Goal: Information Seeking & Learning: Learn about a topic

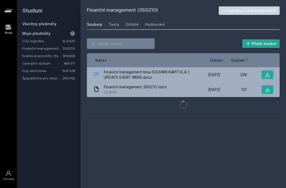
click at [47, 26] on link "Všechny předměty" at bounding box center [39, 23] width 34 height 5
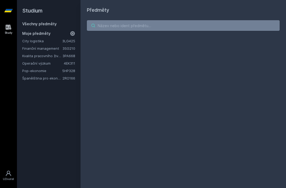
click at [125, 28] on input "search" at bounding box center [183, 25] width 193 height 11
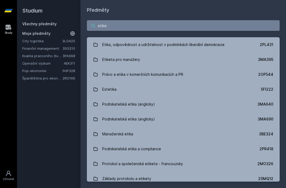
type input "etiket"
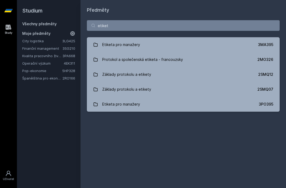
click at [140, 45] on link "Etiketa pro manažery 3MA395" at bounding box center [183, 44] width 193 height 15
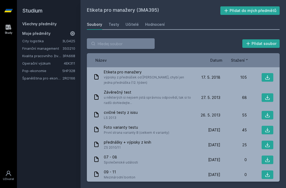
click at [161, 22] on div "Hodnocení" at bounding box center [155, 24] width 20 height 5
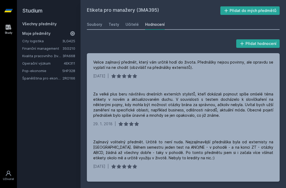
click at [94, 22] on div "Soubory" at bounding box center [94, 24] width 15 height 5
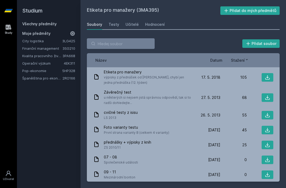
click at [54, 25] on link "Všechny předměty" at bounding box center [39, 23] width 34 height 5
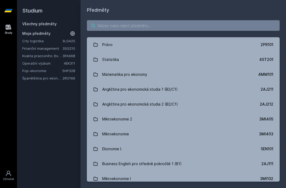
click at [132, 24] on input "search" at bounding box center [183, 25] width 193 height 11
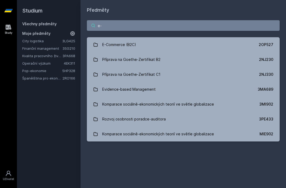
type input "e-"
click at [152, 45] on link "E-Commerce (B2C) 2OP527" at bounding box center [183, 44] width 193 height 15
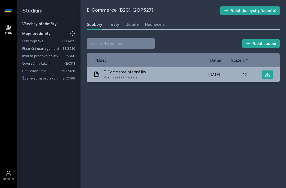
click at [158, 21] on link "Hodnocení" at bounding box center [155, 24] width 20 height 11
click at [55, 23] on link "Všechny předměty" at bounding box center [39, 23] width 34 height 5
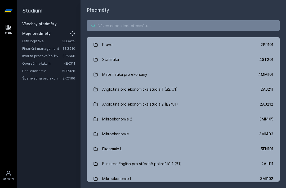
click at [140, 26] on input "search" at bounding box center [183, 25] width 193 height 11
type input "e"
type input "2"
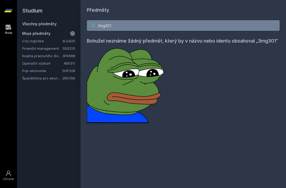
click at [135, 25] on input "3mg301" at bounding box center [183, 25] width 193 height 11
type input "3"
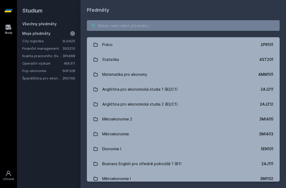
click at [129, 25] on input "search" at bounding box center [183, 25] width 193 height 11
paste input "5HD403"
type input "5HD403"
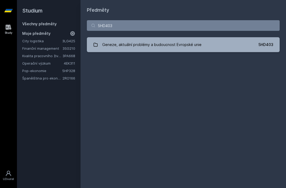
click at [212, 46] on link "Geneze, aktuální problémy a budoucnost Evropské unie 5HD403" at bounding box center [183, 44] width 193 height 15
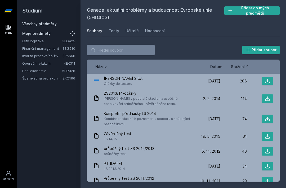
click at [156, 29] on div "Hodnocení" at bounding box center [155, 30] width 20 height 5
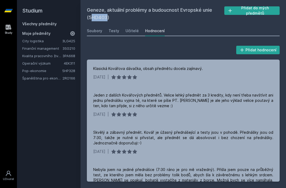
click at [137, 23] on div "Geneze, aktuální problémy a budoucnost Evropské unie (5HD403) Přidat do mých př…" at bounding box center [183, 93] width 193 height 175
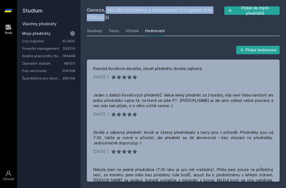
copy h2 "Geneze, aktuální problémy a budoucnost Evropské unie"
